Goal: Task Accomplishment & Management: Manage account settings

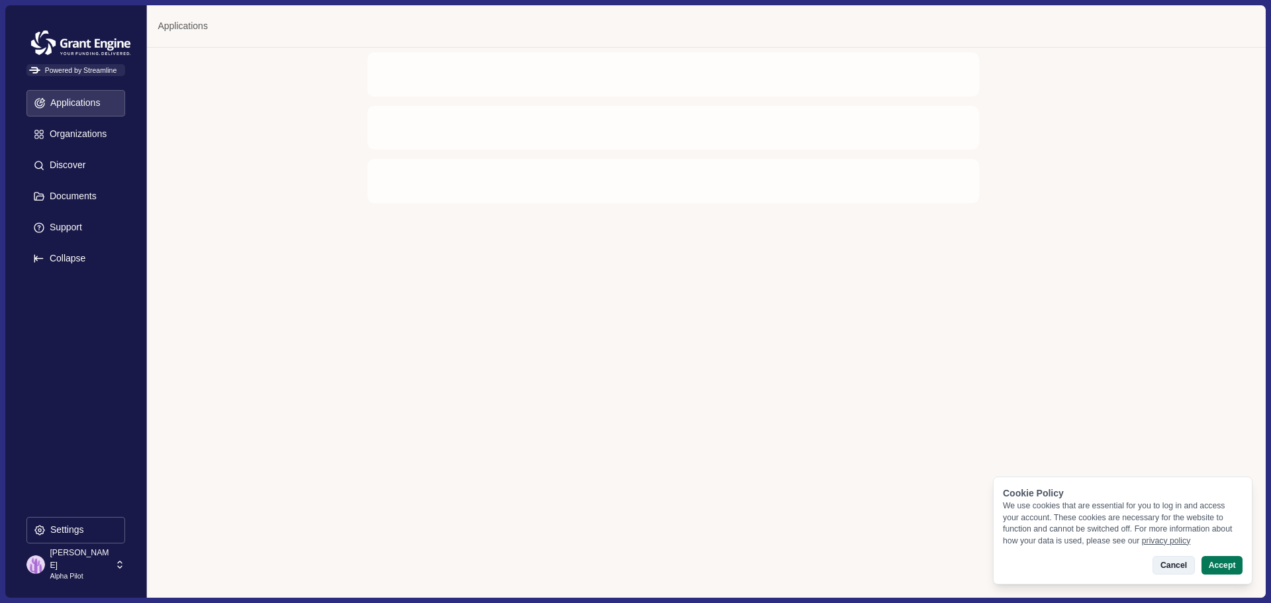
click at [1174, 567] on button "Cancel" at bounding box center [1174, 565] width 42 height 19
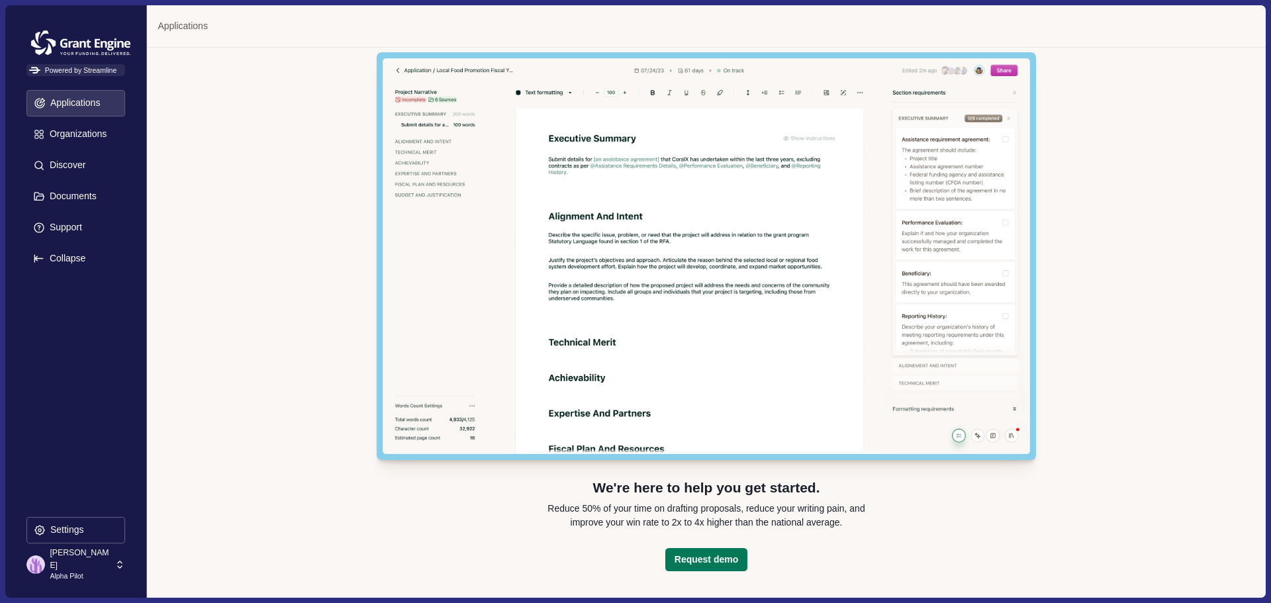
click at [74, 44] on img at bounding box center [80, 42] width 109 height 33
click at [56, 533] on p "Settings" at bounding box center [65, 529] width 38 height 11
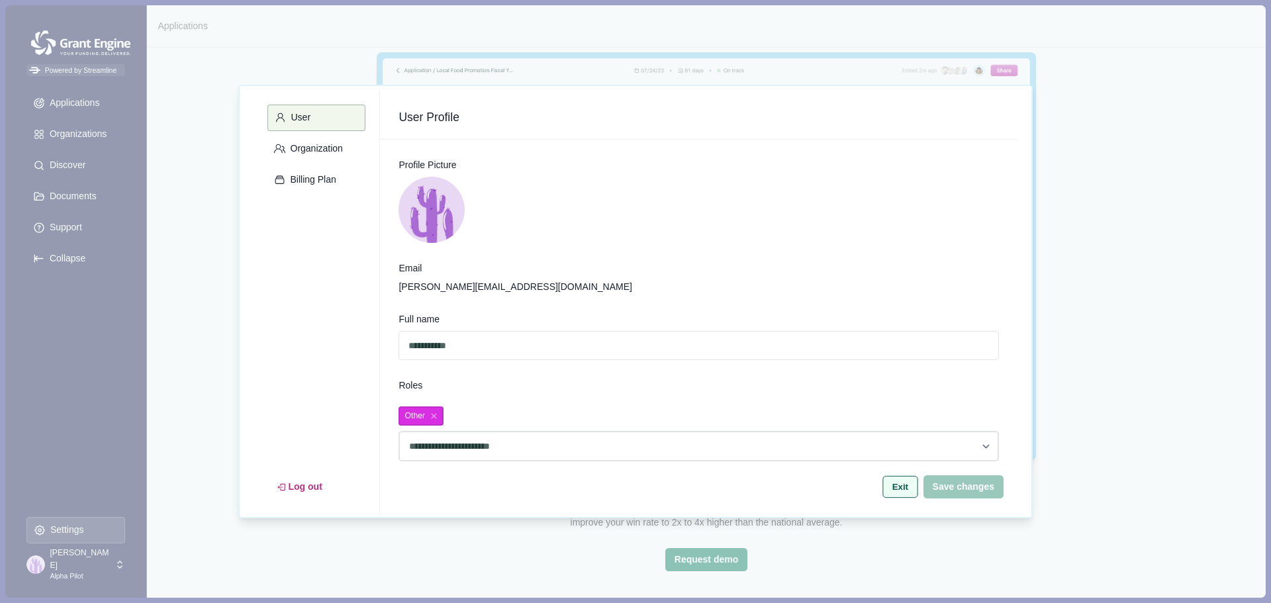
click at [905, 492] on button "Exit" at bounding box center [899, 487] width 35 height 22
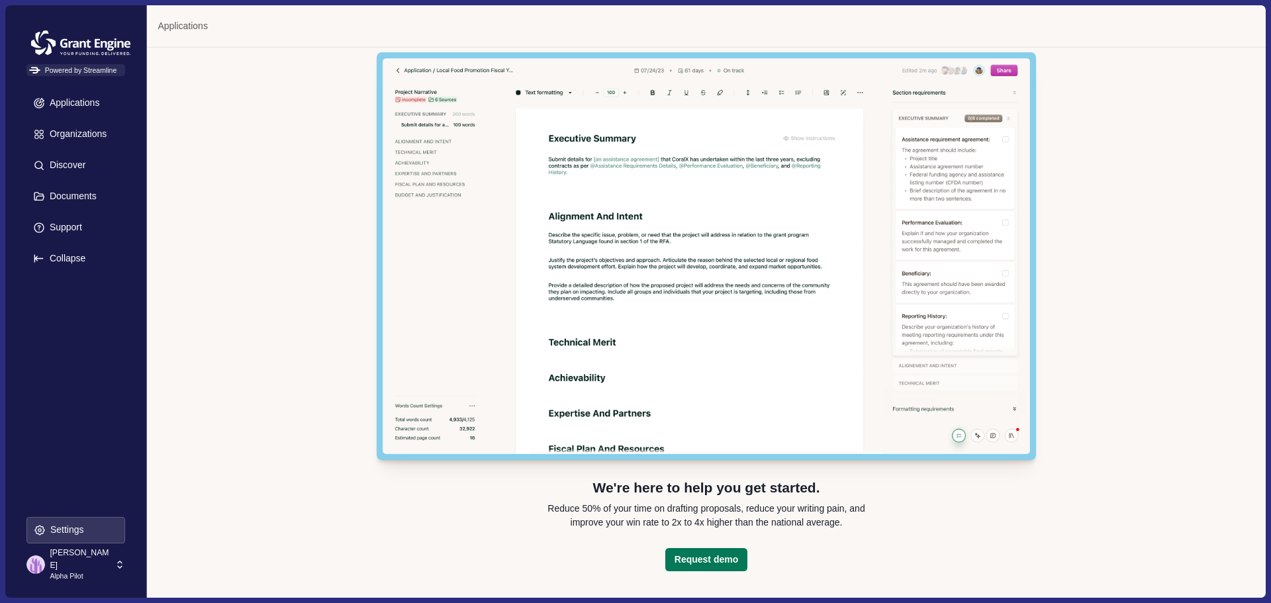
click at [65, 528] on p "Settings" at bounding box center [65, 529] width 38 height 11
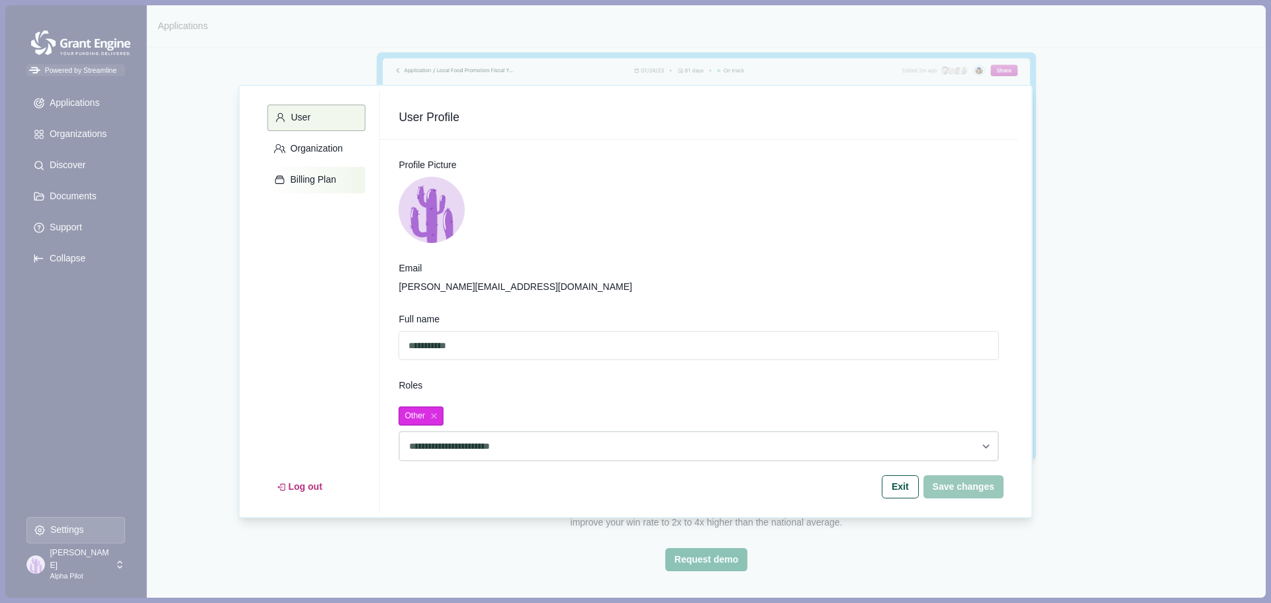
click at [307, 181] on p "Billing Plan" at bounding box center [311, 179] width 50 height 11
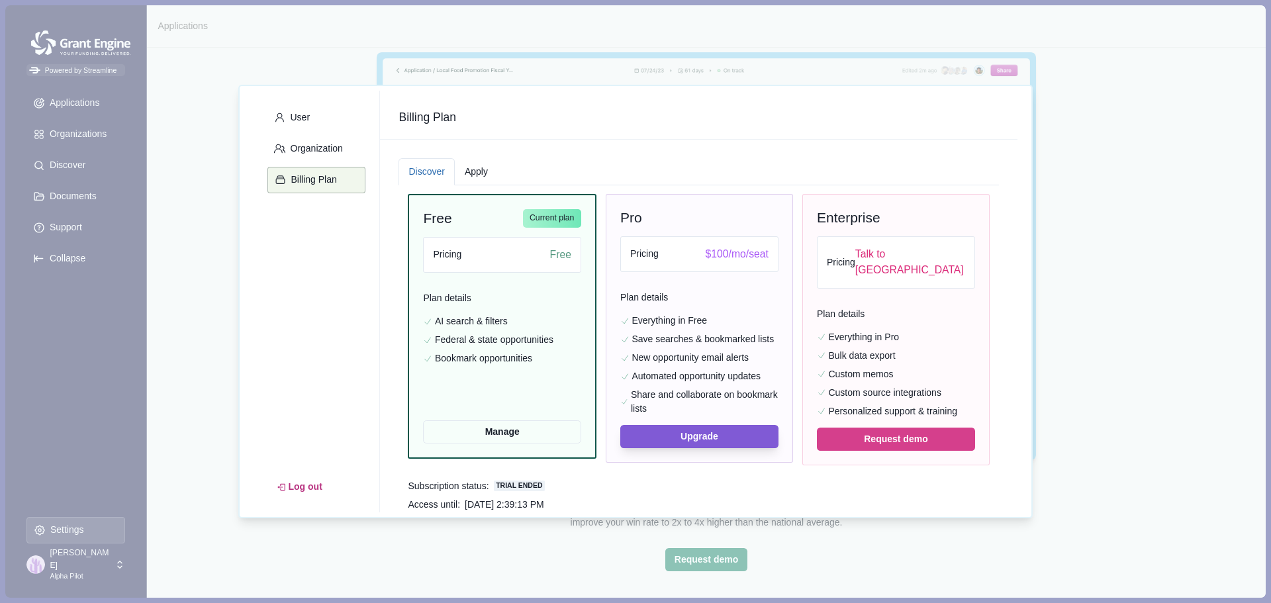
click at [1162, 333] on div "User Organization Billing Plan Log out Billing Plan Discover Apply Free Current…" at bounding box center [635, 301] width 1271 height 603
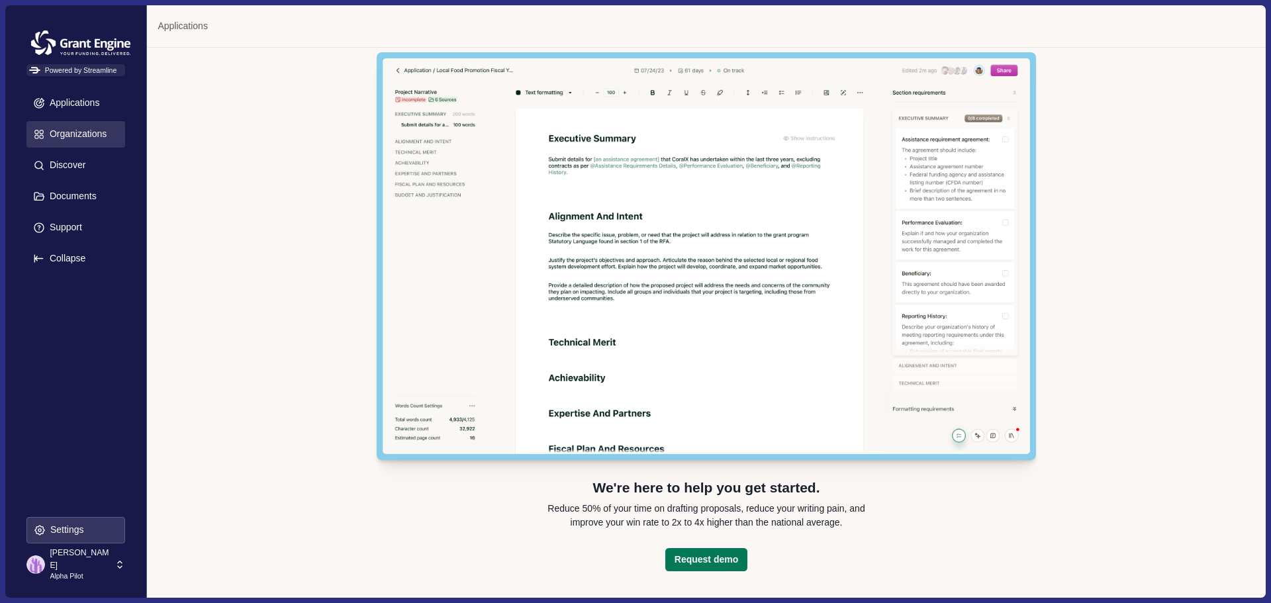
click at [67, 136] on p "Organizations" at bounding box center [76, 133] width 62 height 11
